Goal: Navigation & Orientation: Understand site structure

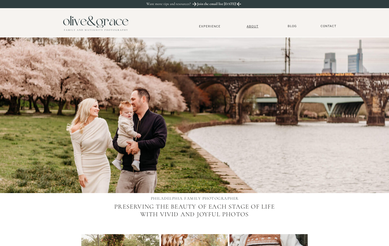
click at [249, 27] on nav "About" at bounding box center [252, 25] width 16 height 3
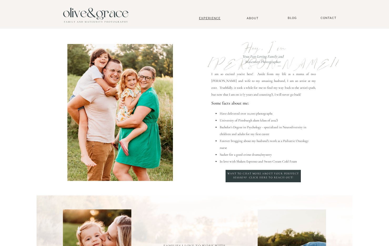
click at [212, 17] on nav "Experience" at bounding box center [209, 18] width 35 height 4
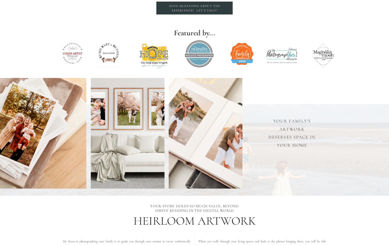
scroll to position [810, 0]
